Goal: Browse casually

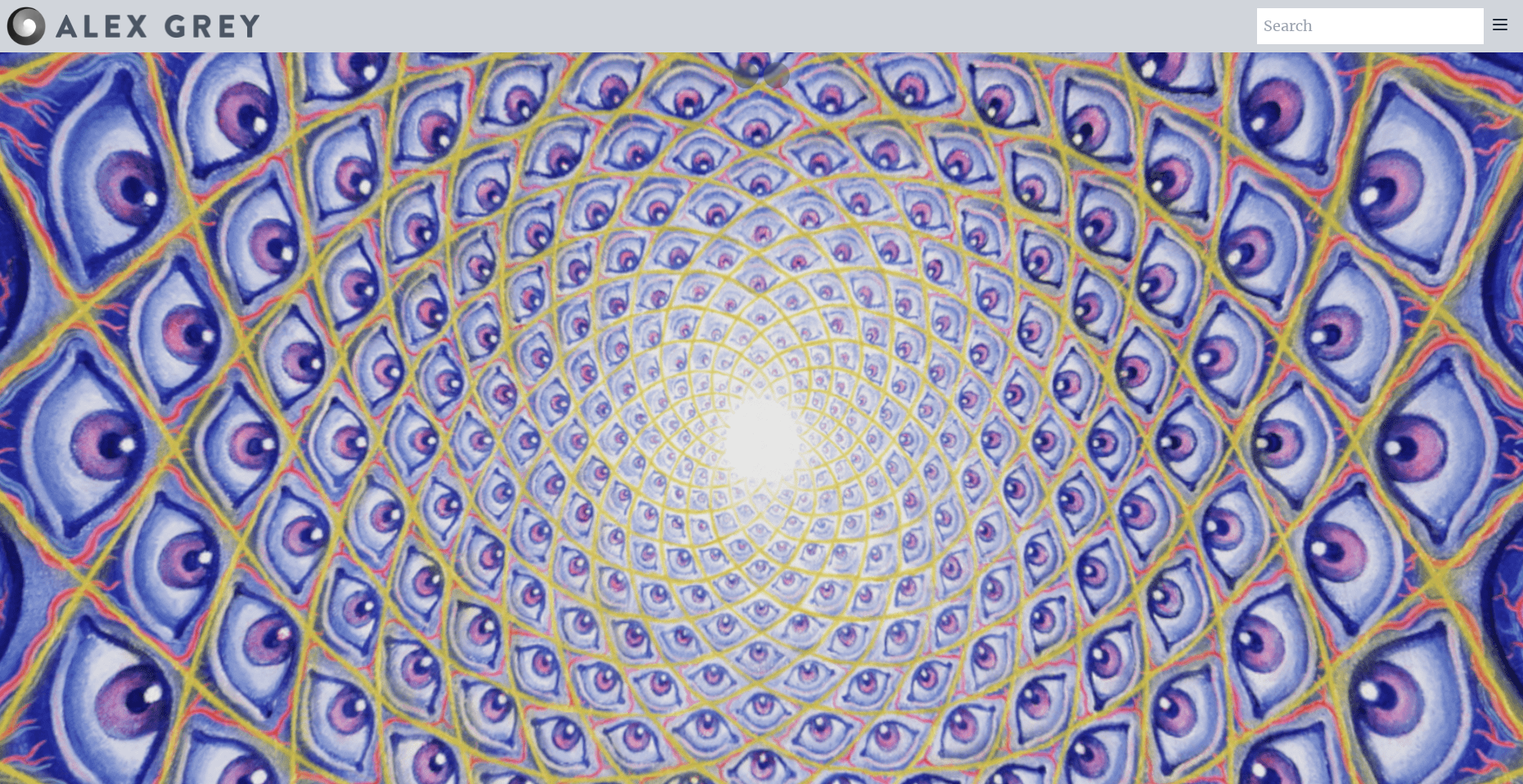
drag, startPoint x: 788, startPoint y: 441, endPoint x: 880, endPoint y: 537, distance: 133.0
click at [812, 537] on video "Your browser does not support the video tag." at bounding box center [762, 444] width 1637 height 920
drag, startPoint x: 748, startPoint y: 462, endPoint x: 755, endPoint y: 436, distance: 26.9
click at [755, 436] on video "Your browser does not support the video tag." at bounding box center [762, 444] width 1637 height 920
drag, startPoint x: 755, startPoint y: 436, endPoint x: 491, endPoint y: 397, distance: 266.9
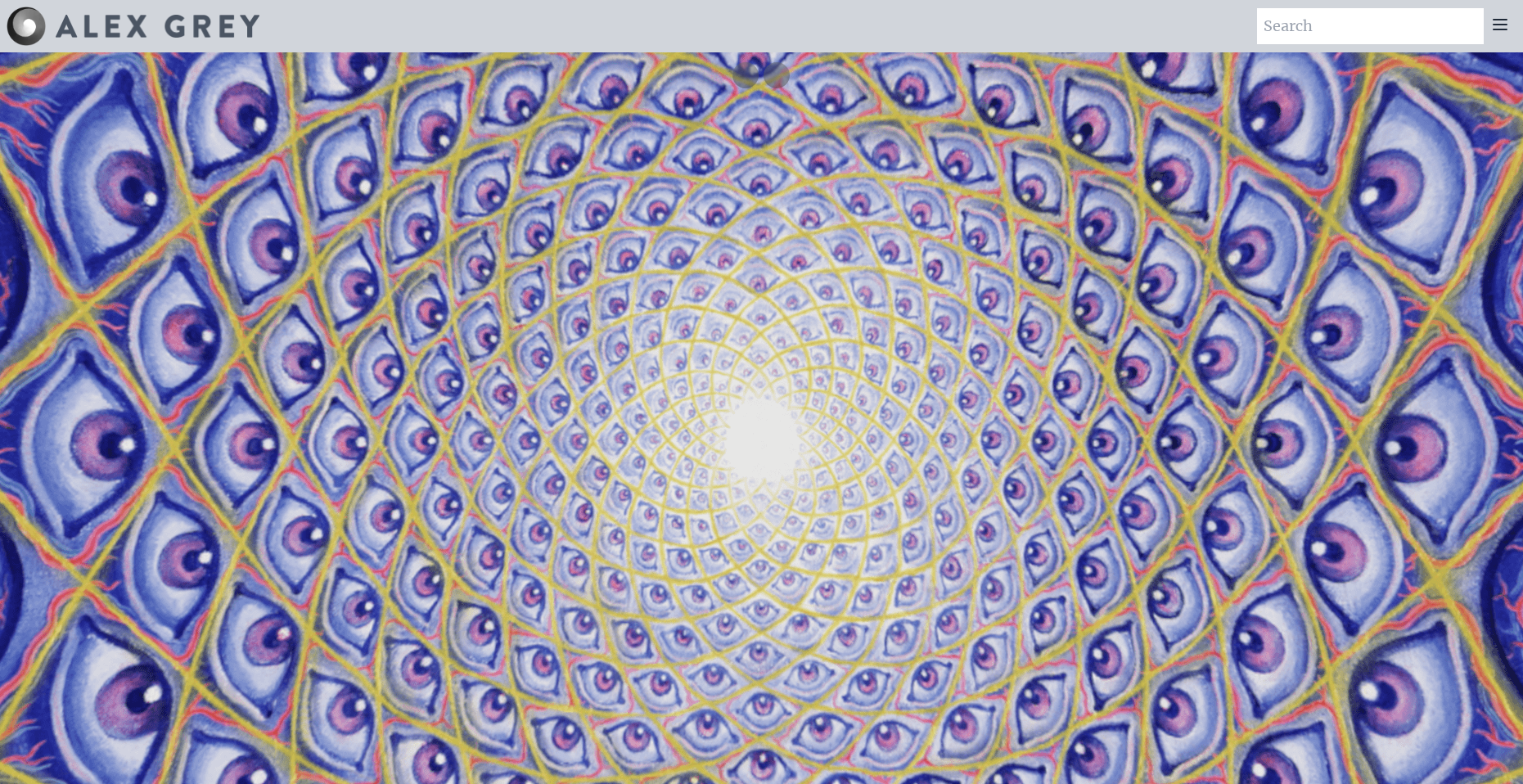
click at [529, 392] on video "Your browser does not support the video tag." at bounding box center [762, 444] width 1637 height 920
drag, startPoint x: 408, startPoint y: 400, endPoint x: 1155, endPoint y: 428, distance: 747.5
click at [1154, 436] on video "Your browser does not support the video tag." at bounding box center [762, 444] width 1637 height 920
drag, startPoint x: 1148, startPoint y: 427, endPoint x: 605, endPoint y: 437, distance: 543.1
click at [613, 451] on video "Your browser does not support the video tag." at bounding box center [762, 444] width 1637 height 920
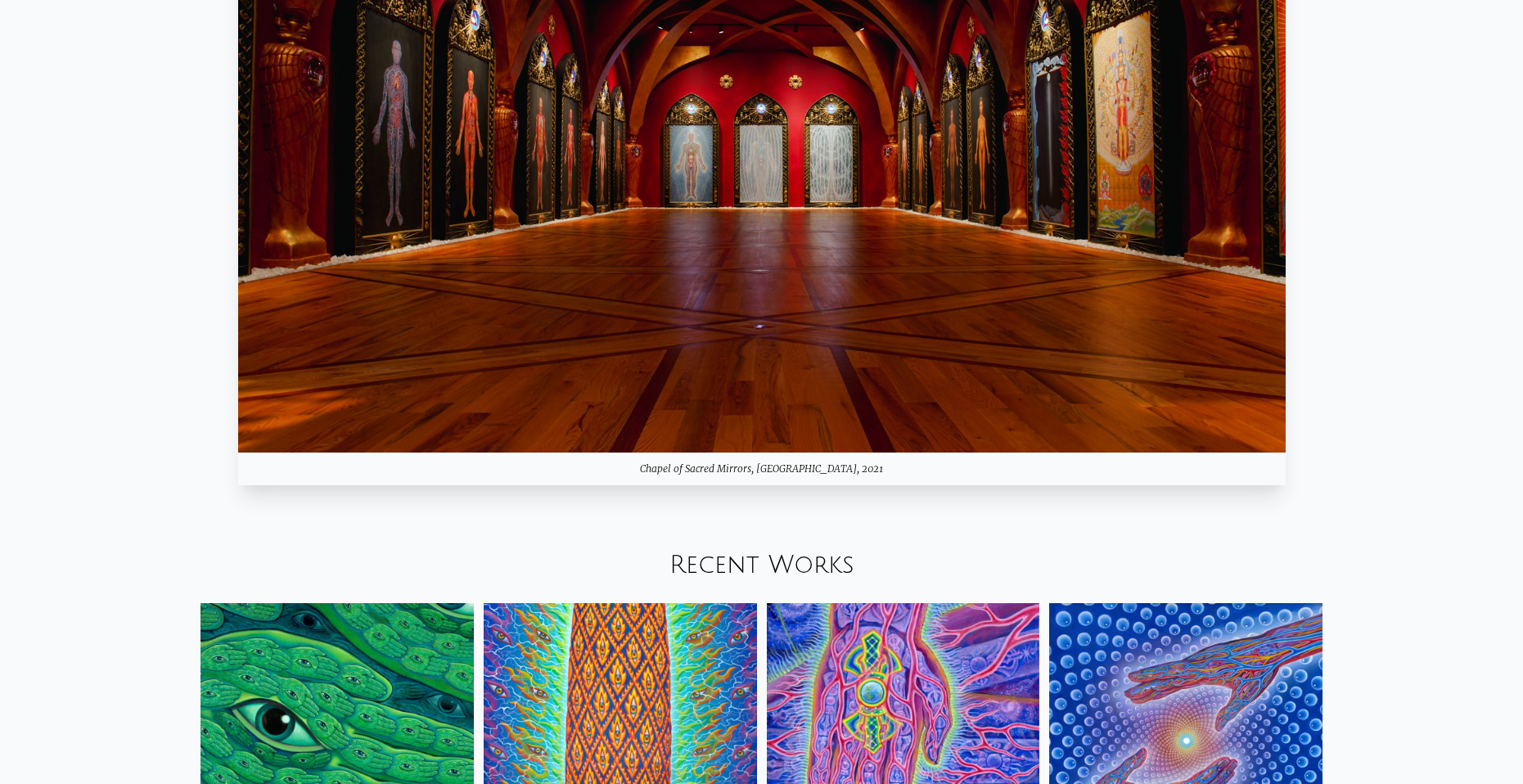
scroll to position [2209, 0]
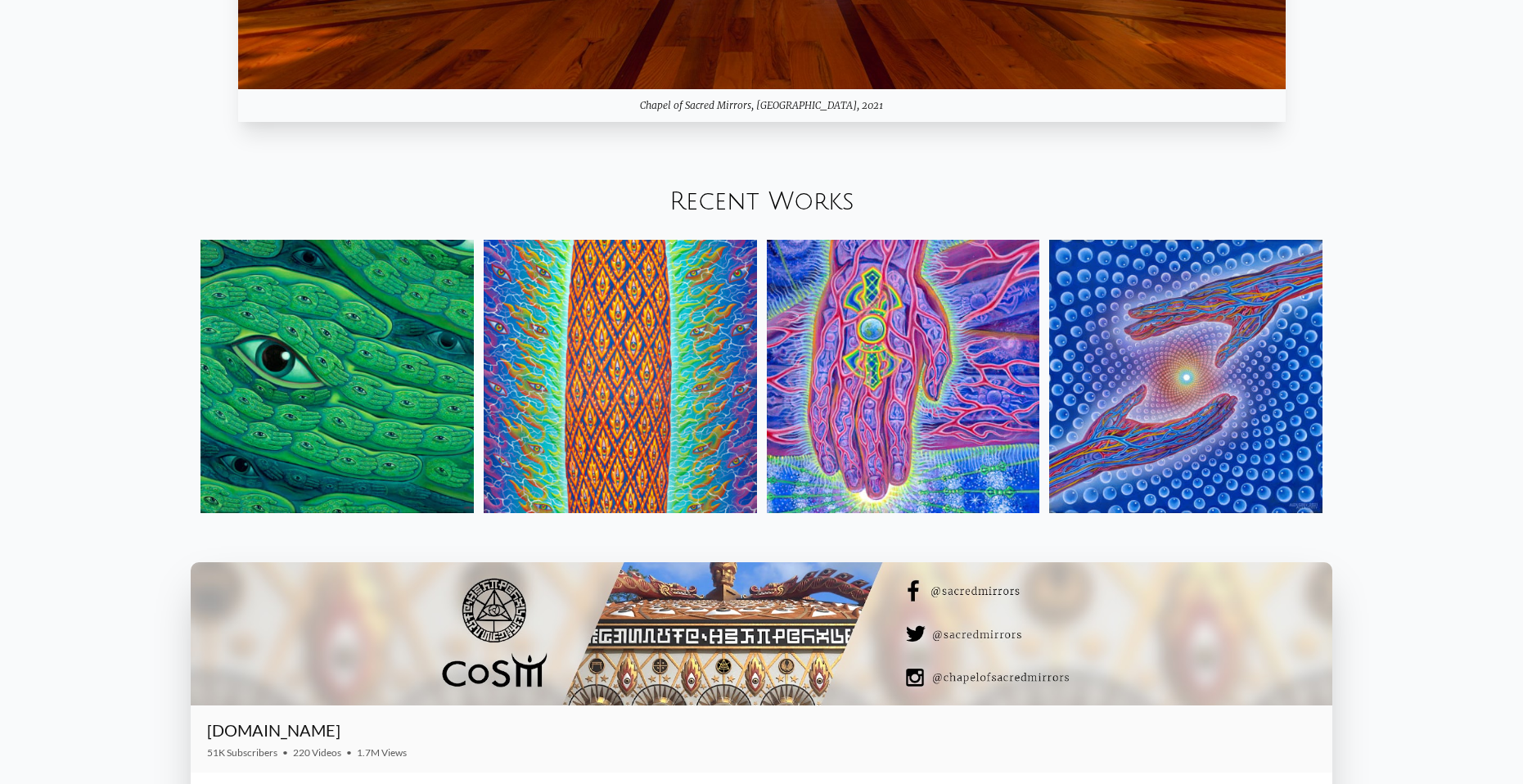
click at [369, 377] on img at bounding box center [337, 376] width 273 height 273
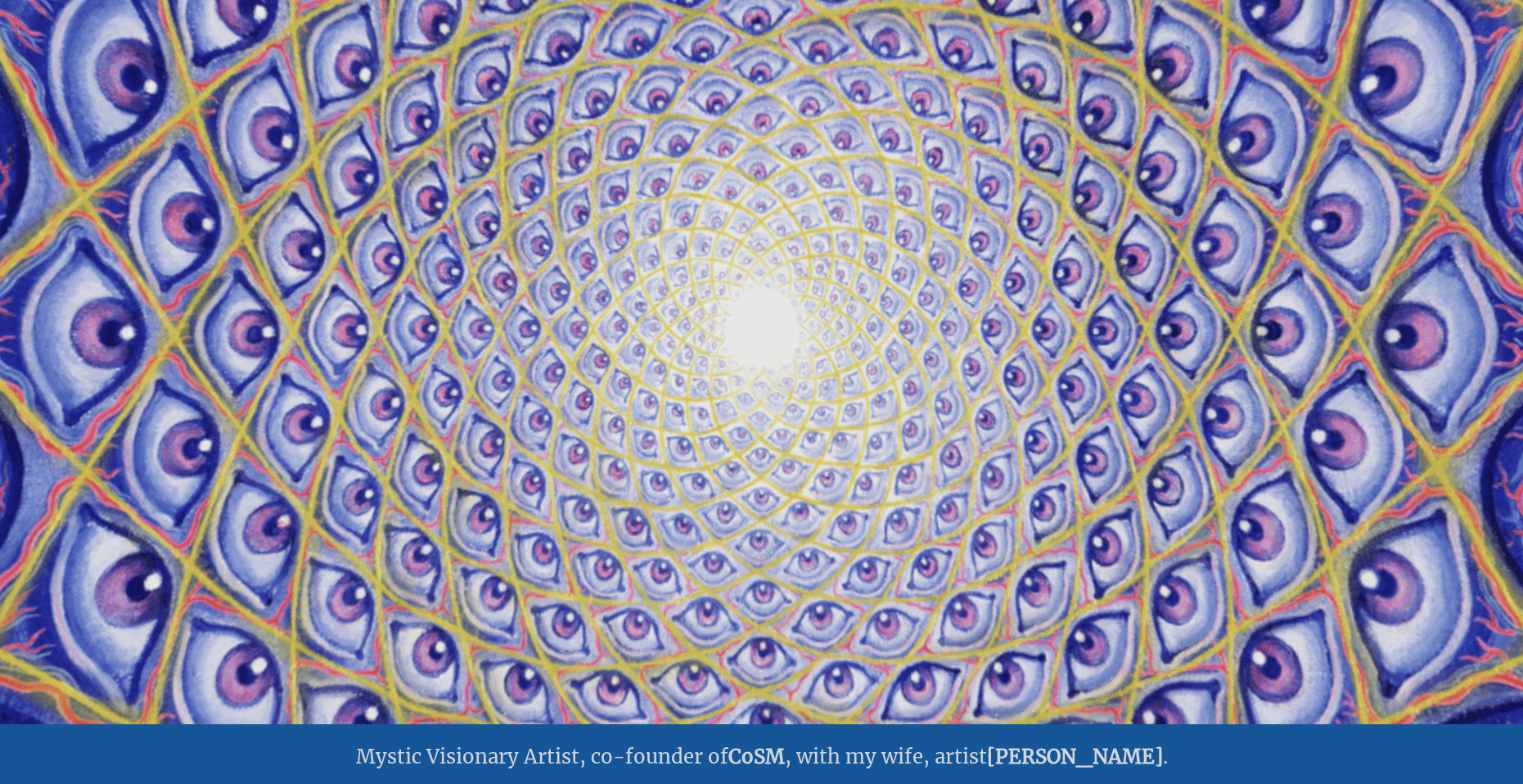
scroll to position [766, 0]
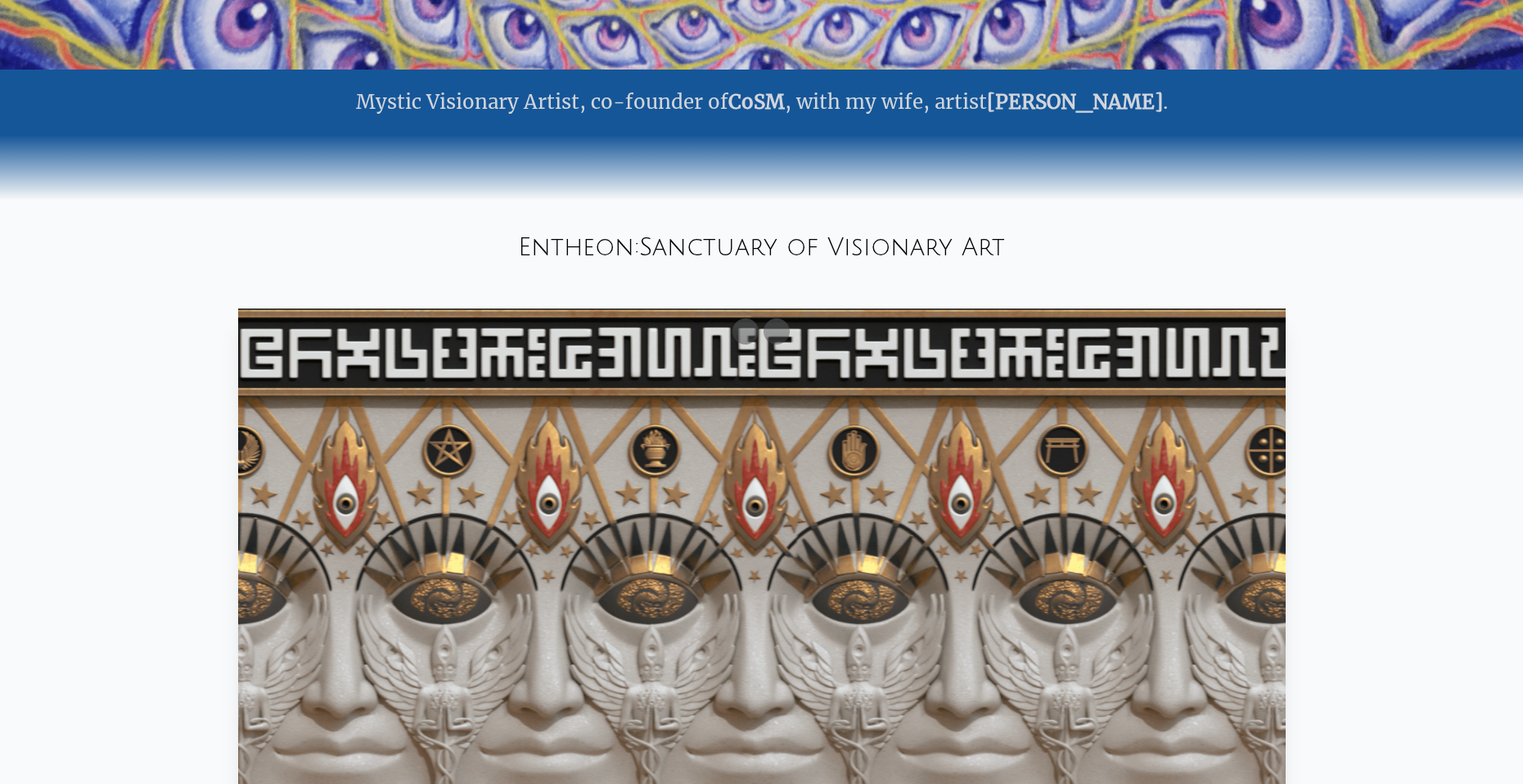
click at [887, 362] on video "Your browser does not support the video tag." at bounding box center [762, 602] width 1047 height 588
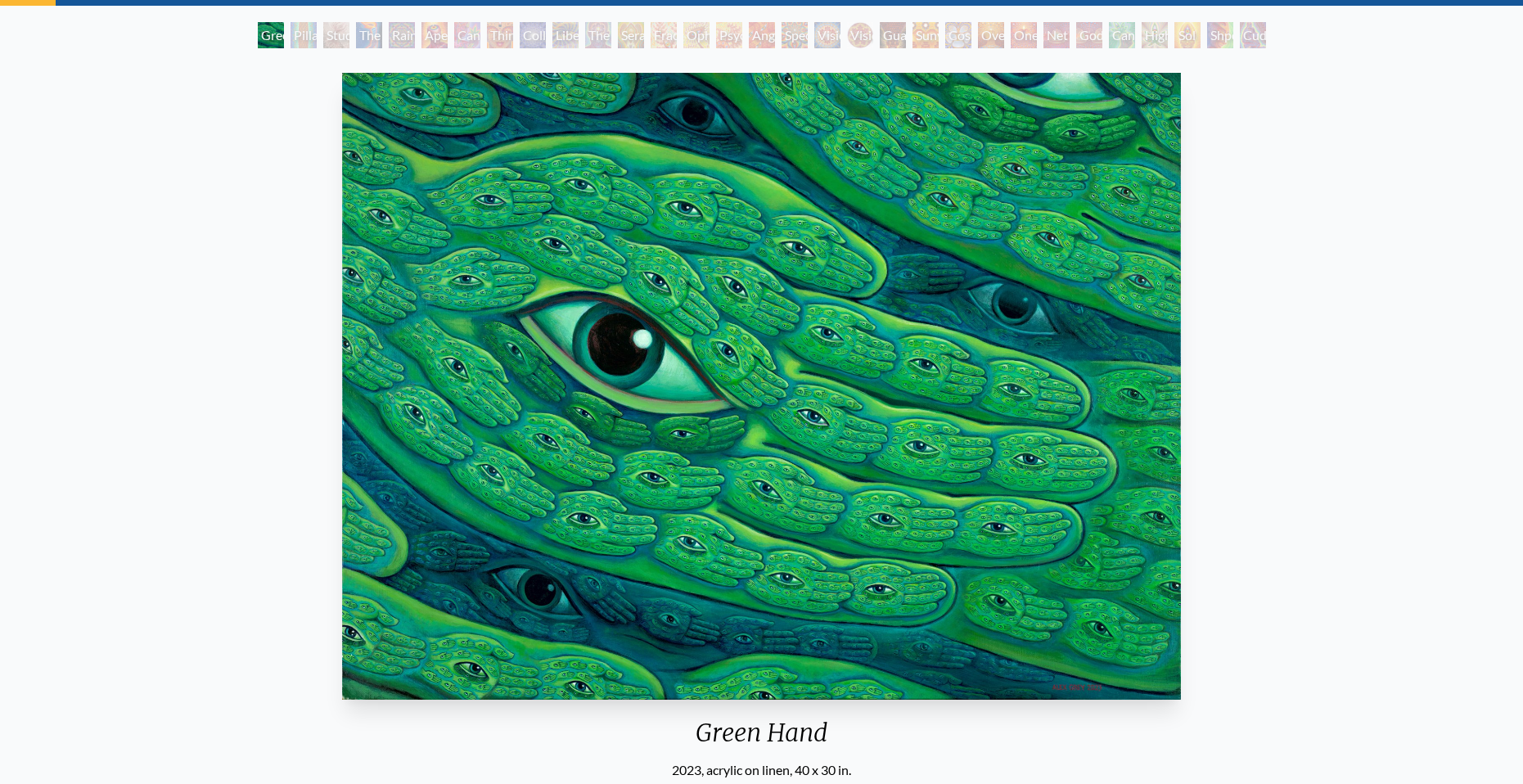
scroll to position [82, 0]
